Goal: Task Accomplishment & Management: Manage account settings

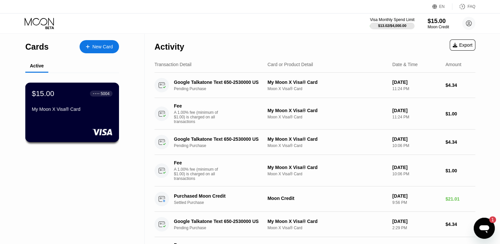
click at [59, 110] on div "My Moon X Visa® Card" at bounding box center [72, 108] width 80 height 5
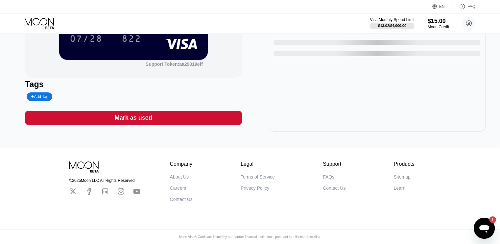
scroll to position [104, 0]
click at [488, 231] on icon "Open messaging window, 1 unread message" at bounding box center [484, 228] width 12 height 12
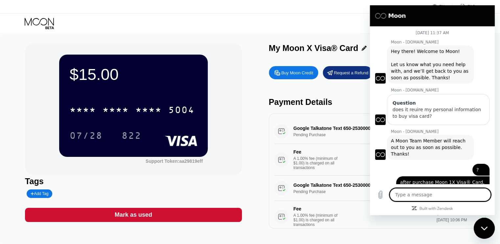
scroll to position [413, 0]
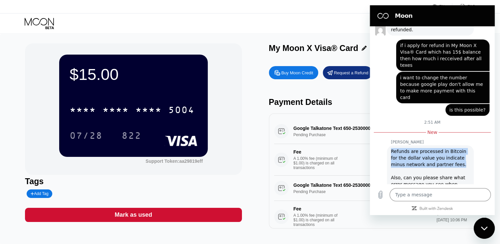
drag, startPoint x: 389, startPoint y: 130, endPoint x: 443, endPoint y: 144, distance: 55.6
click at [443, 145] on div "[PERSON_NAME] says: Refunds are processed in Bitcoin for the dollar value you i…" at bounding box center [430, 174] width 87 height 58
click at [443, 148] on div "Refunds are processed in Bitcoin for the dollar value you indicate minus networ…" at bounding box center [430, 174] width 79 height 53
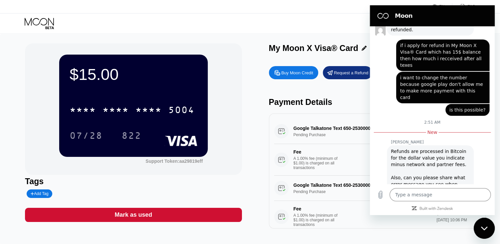
click at [345, 78] on div "Request a Refund" at bounding box center [347, 72] width 49 height 13
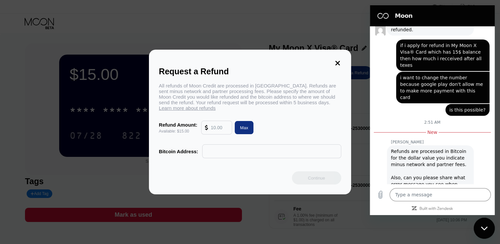
click at [213, 133] on input "text" at bounding box center [220, 127] width 18 height 13
click at [246, 130] on div "Max" at bounding box center [244, 128] width 8 height 6
type input "15.00"
click at [252, 157] on input "text" at bounding box center [272, 151] width 132 height 13
click at [235, 156] on input "text" at bounding box center [272, 151] width 132 height 13
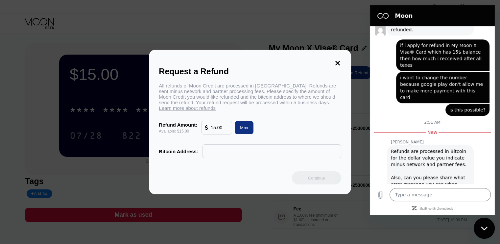
type textarea "x"
paste input "12AXK8R939rdaA4CZ886oJN2dcPdVWCH49"
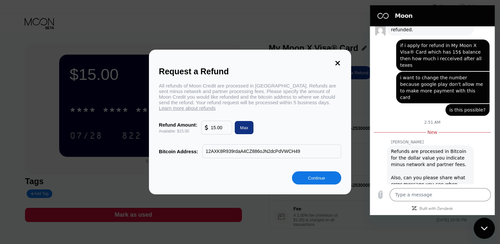
click at [296, 154] on input "12AXK8R939rdaA4CZ886oJN2dcPdVWCH49" at bounding box center [272, 151] width 132 height 13
type input "12AXK8R939rdaA4CZ886oJN2dcPdVWCH49"
click at [317, 181] on div "Continue" at bounding box center [316, 178] width 17 height 6
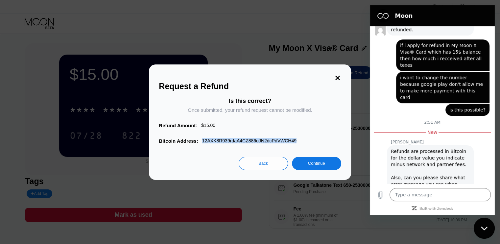
drag, startPoint x: 201, startPoint y: 143, endPoint x: 317, endPoint y: 139, distance: 116.0
click at [317, 139] on div "Is this correct? Once submitted, your refund request cannot be modified. Refund…" at bounding box center [250, 121] width 182 height 46
click at [297, 141] on div "Bitcoin Address: 12AXK8R939rdaA4CZ886oJN2dcPdVWCH49" at bounding box center [250, 141] width 182 height 6
click at [242, 125] on div "Refund Amount: $ 15.00" at bounding box center [250, 126] width 182 height 6
click at [230, 100] on div "Is this correct?" at bounding box center [250, 101] width 42 height 7
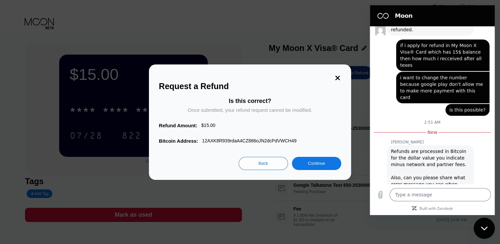
click at [230, 100] on div "Is this correct?" at bounding box center [250, 101] width 42 height 7
drag, startPoint x: 230, startPoint y: 100, endPoint x: 272, endPoint y: 101, distance: 42.0
click at [272, 101] on div "Is this correct? Once submitted, your refund request cannot be modified." at bounding box center [250, 110] width 182 height 25
click at [271, 102] on div "Is this correct? Once submitted, your refund request cannot be modified." at bounding box center [250, 110] width 182 height 25
click at [270, 134] on div "Is this correct? Once submitted, your refund request cannot be modified. Refund…" at bounding box center [250, 121] width 182 height 46
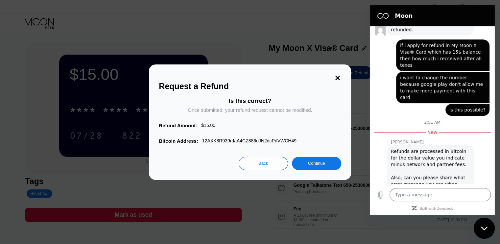
click at [309, 164] on div "Continue" at bounding box center [316, 163] width 17 height 6
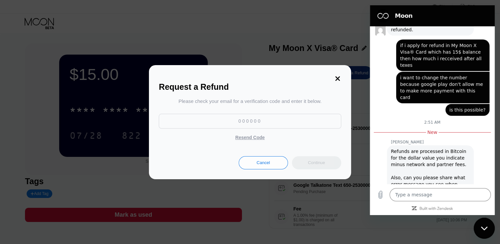
click at [258, 124] on input at bounding box center [250, 121] width 182 height 15
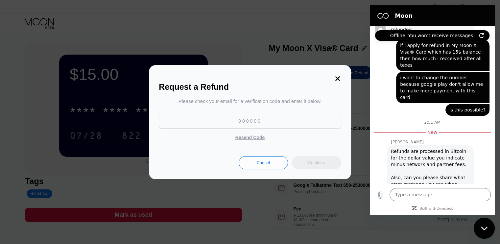
click at [282, 121] on input at bounding box center [250, 121] width 182 height 15
drag, startPoint x: 483, startPoint y: 237, endPoint x: 902, endPoint y: 435, distance: 462.7
click at [483, 237] on div "Close messaging window" at bounding box center [484, 228] width 20 height 20
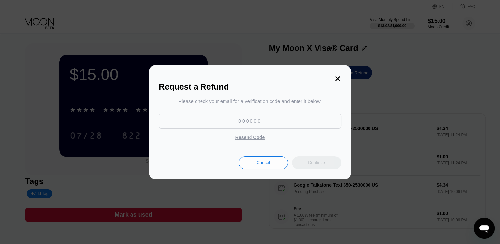
click at [272, 126] on input at bounding box center [250, 121] width 182 height 15
type textarea "x"
paste input "416478"
type input "416478"
click at [318, 162] on div "Continue" at bounding box center [316, 163] width 17 height 6
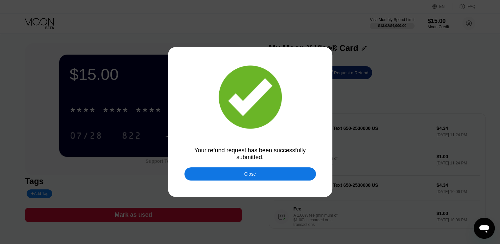
click at [252, 176] on div "Close" at bounding box center [250, 173] width 12 height 5
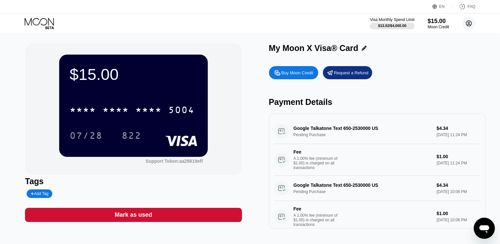
click at [468, 24] on circle at bounding box center [468, 23] width 13 height 13
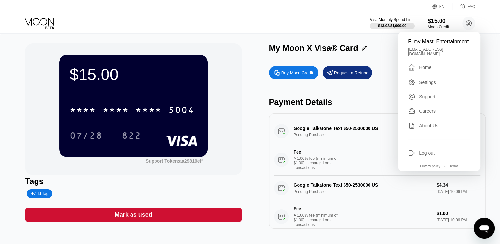
click at [425, 70] on div "Home" at bounding box center [425, 67] width 12 height 5
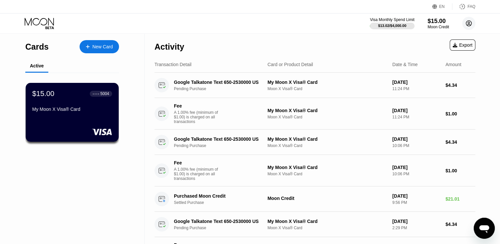
click at [468, 22] on circle at bounding box center [468, 23] width 13 height 13
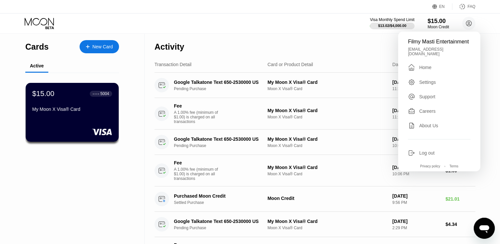
click at [424, 85] on div "Settings" at bounding box center [427, 81] width 17 height 5
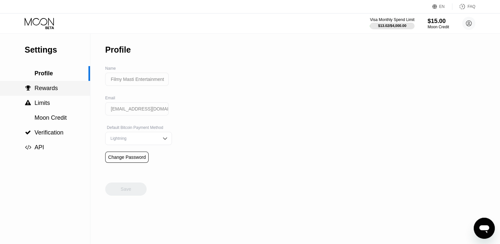
click at [54, 91] on span "Rewards" at bounding box center [45, 88] width 23 height 7
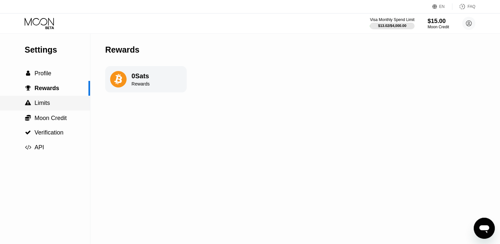
click at [45, 105] on span "Limits" at bounding box center [41, 103] width 15 height 7
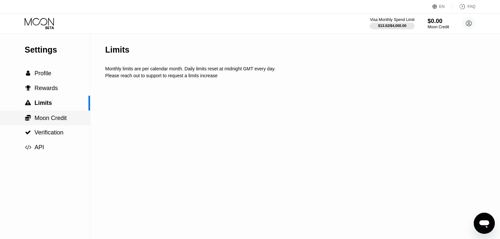
click at [53, 119] on span "Moon Credit" at bounding box center [50, 118] width 32 height 7
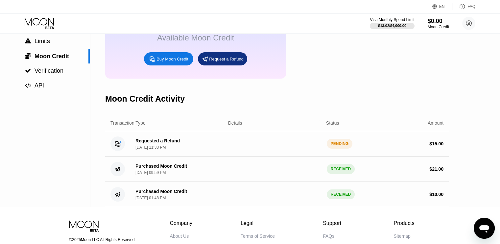
scroll to position [66, 0]
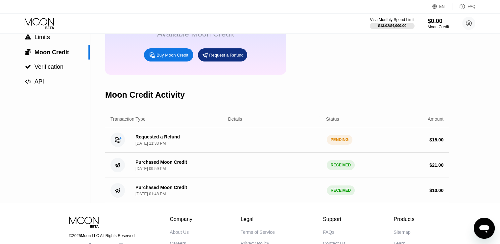
click at [169, 139] on div "Requested a Refund" at bounding box center [157, 136] width 44 height 5
click at [339, 145] on div "PENDING" at bounding box center [339, 140] width 26 height 10
